Goal: Task Accomplishment & Management: Use online tool/utility

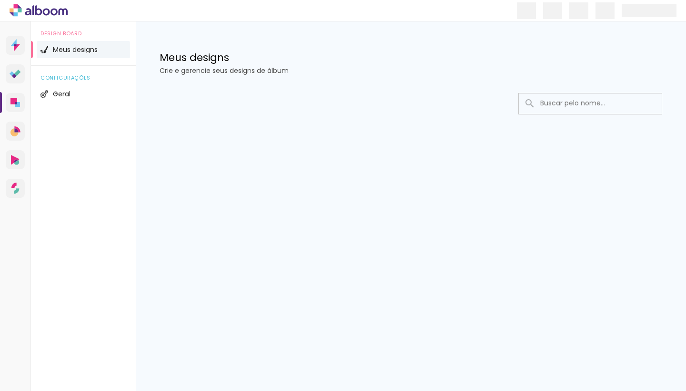
type input "Todas las fotos"
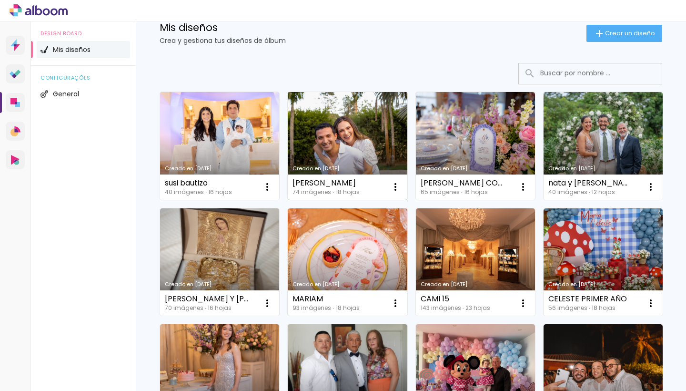
scroll to position [34, 0]
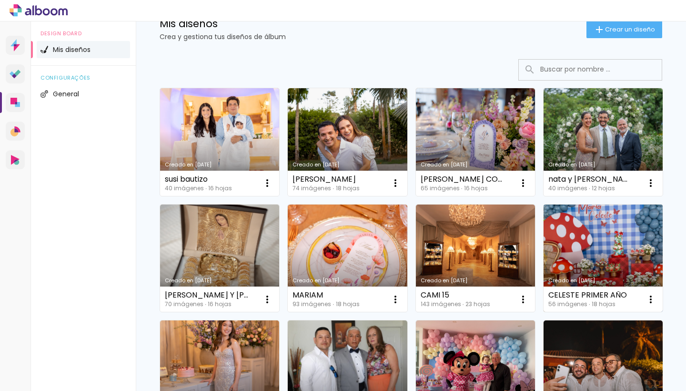
click at [567, 246] on link "Creado en [DATE]" at bounding box center [603, 258] width 119 height 108
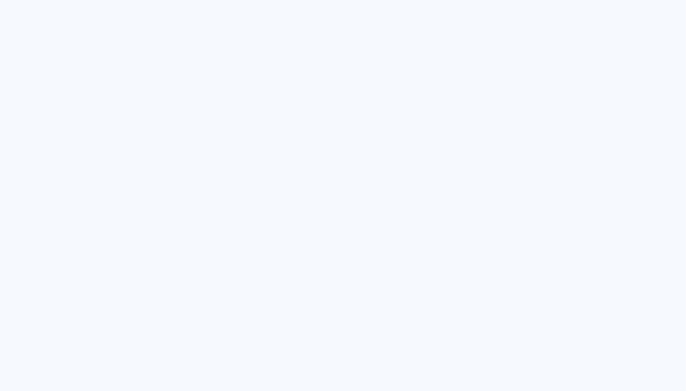
scroll to position [1, 0]
